Goal: Task Accomplishment & Management: Manage account settings

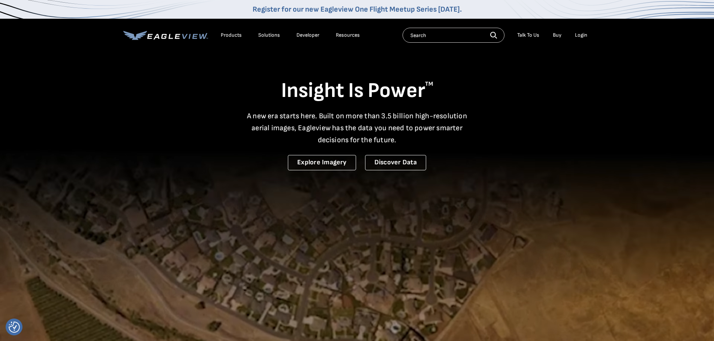
click at [584, 34] on div "Login" at bounding box center [581, 35] width 12 height 7
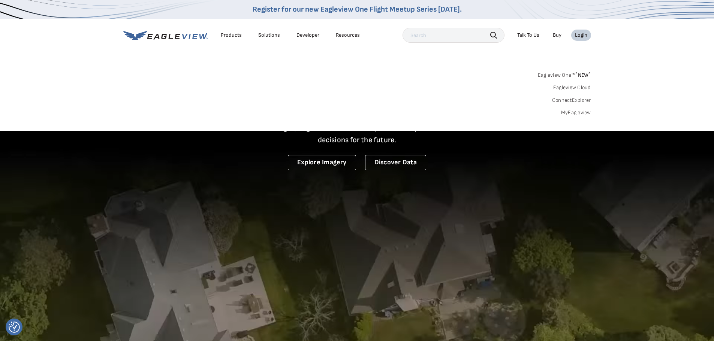
click at [585, 36] on div "Login" at bounding box center [581, 35] width 12 height 7
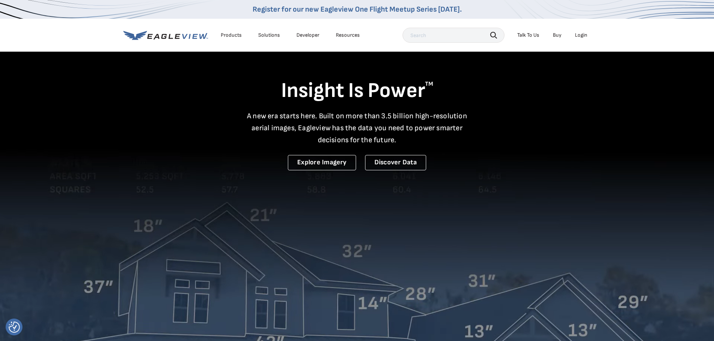
click at [579, 34] on div "Login" at bounding box center [581, 35] width 12 height 7
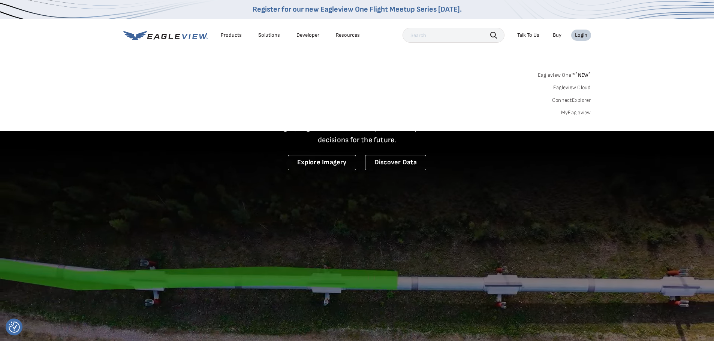
click at [570, 115] on link "MyEagleview" at bounding box center [576, 112] width 30 height 7
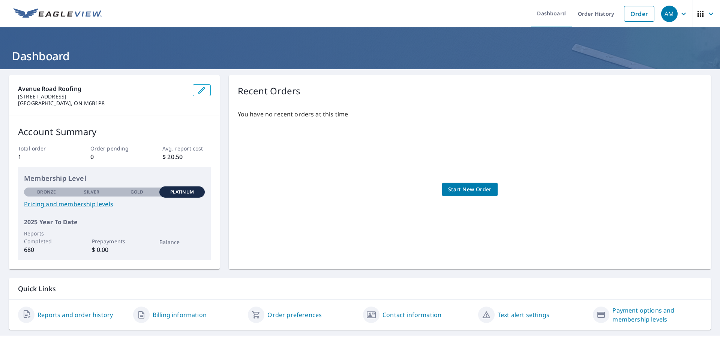
click at [195, 316] on link "Billing information" at bounding box center [180, 315] width 54 height 9
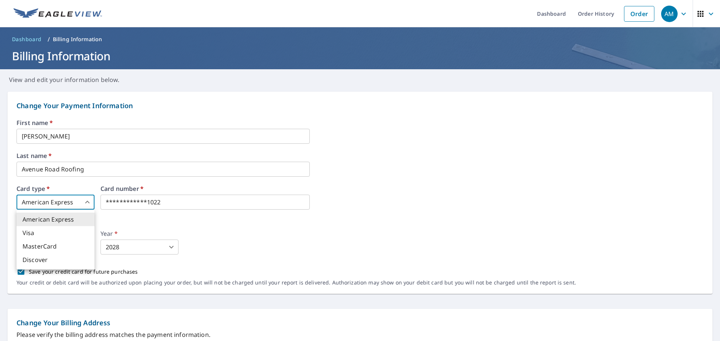
click at [87, 201] on body "**********" at bounding box center [360, 170] width 720 height 341
click at [60, 246] on li "MasterCard" at bounding box center [55, 246] width 78 height 13
type input "3"
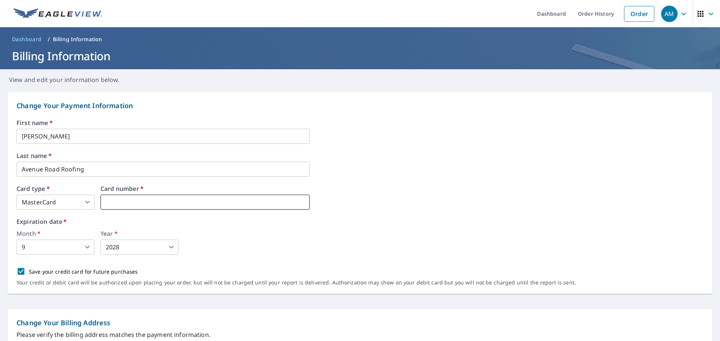
click at [222, 208] on iframe at bounding box center [204, 202] width 209 height 15
click at [154, 198] on iframe at bounding box center [204, 202] width 209 height 15
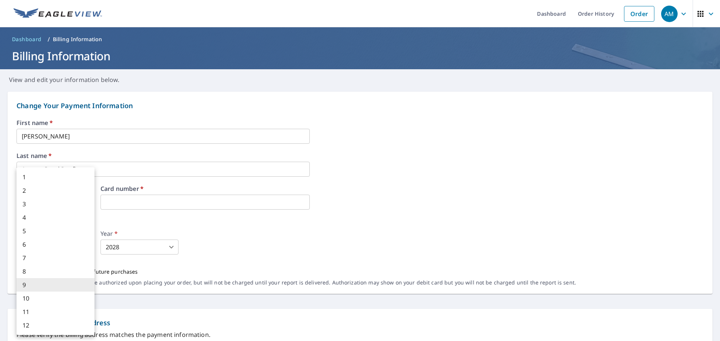
click at [89, 247] on body "AM AM Dashboard Order History Order AM Dashboard / Billing Information Billing …" at bounding box center [360, 170] width 720 height 341
click at [25, 205] on li "3" at bounding box center [55, 204] width 78 height 13
type input "3"
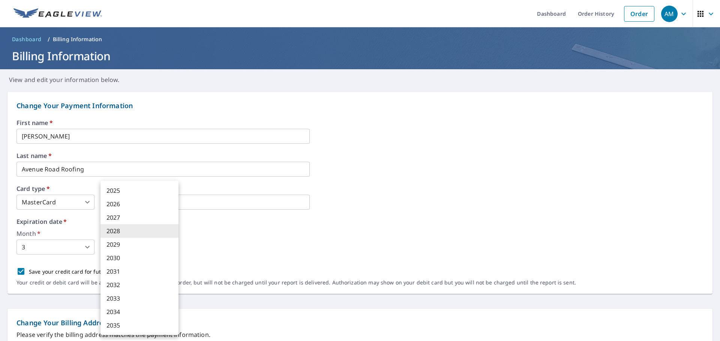
click at [171, 248] on body "AM AM Dashboard Order History Order AM Dashboard / Billing Information Billing …" at bounding box center [360, 170] width 720 height 341
click at [124, 217] on li "2027" at bounding box center [139, 217] width 78 height 13
type input "2027"
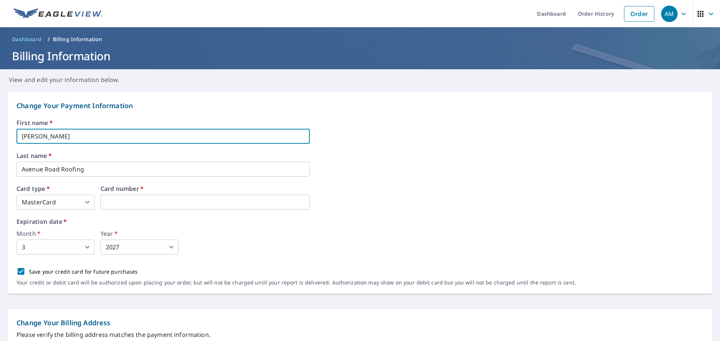
drag, startPoint x: 96, startPoint y: 136, endPoint x: 0, endPoint y: 129, distance: 96.2
click at [0, 129] on form "Change Your Payment Information First name   * ALINA MORFOPOULOS ​ Last name   …" at bounding box center [360, 346] width 720 height 525
type input "TONY PATEROPOULOS"
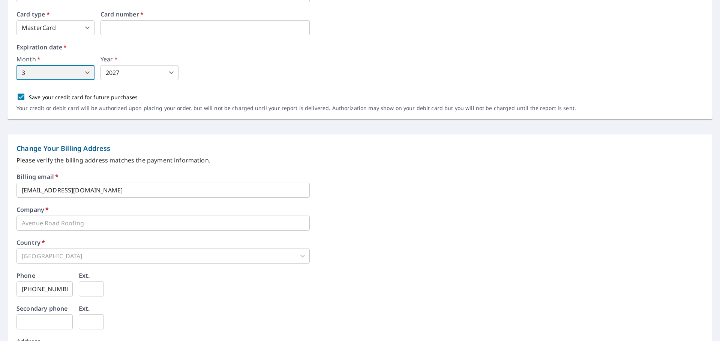
scroll to position [187, 0]
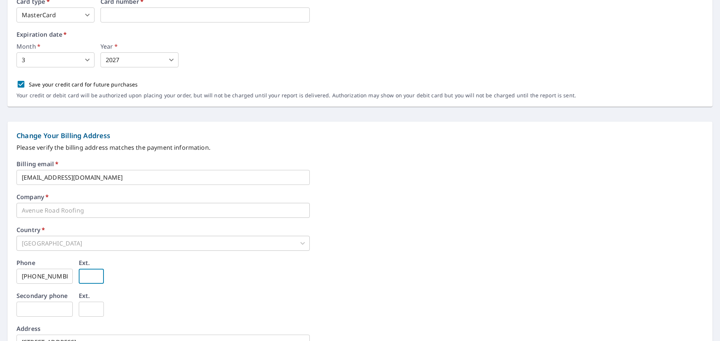
click at [93, 275] on input "text" at bounding box center [91, 276] width 25 height 15
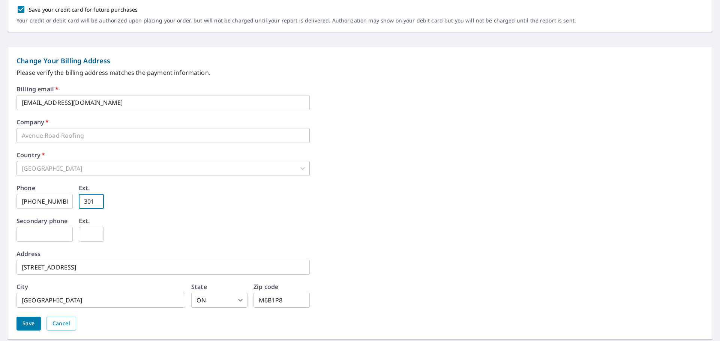
scroll to position [287, 0]
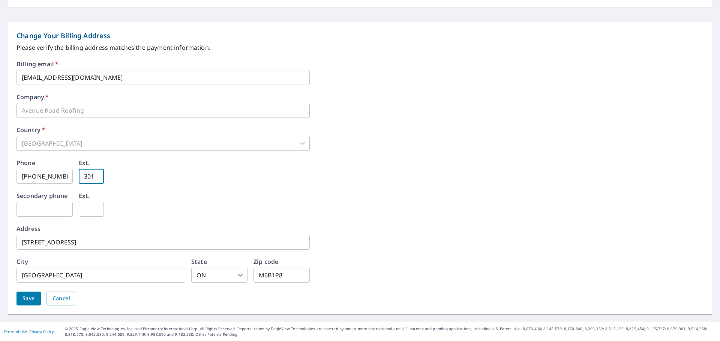
type input "301"
drag, startPoint x: 31, startPoint y: 298, endPoint x: 49, endPoint y: 301, distance: 18.0
click at [31, 298] on span "Save" at bounding box center [28, 298] width 12 height 9
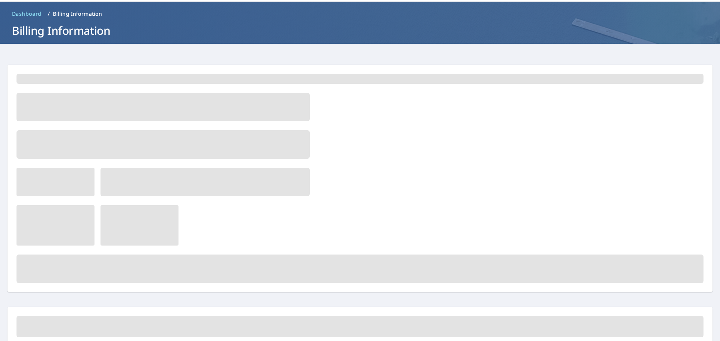
scroll to position [0, 0]
